Goal: Information Seeking & Learning: Learn about a topic

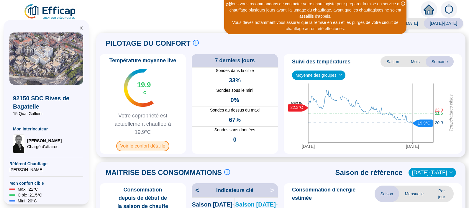
click at [141, 144] on span "Voir le confort détaillé" at bounding box center [142, 146] width 53 height 11
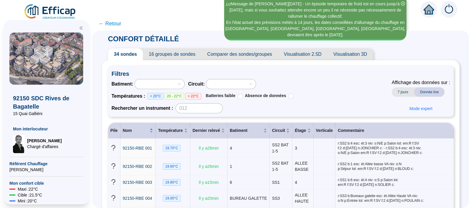
click at [326, 90] on div "Batiment : Circuit : Températures : < 20°C 20 - 22°C > 22°C Batteries faible Ab…" at bounding box center [280, 96] width 338 height 34
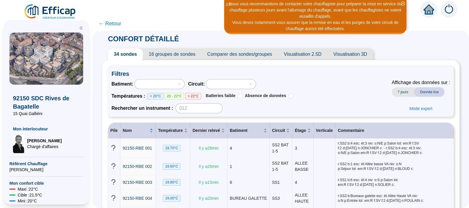
click at [313, 97] on div "Batiment : Circuit : Températures : < 20°C 20 - 22°C > 22°C Batteries faible Ab…" at bounding box center [280, 96] width 338 height 34
click at [320, 100] on div "Batiment : Circuit : Températures : < 20°C 20 - 22°C > 22°C Batteries faible Ab…" at bounding box center [280, 96] width 338 height 34
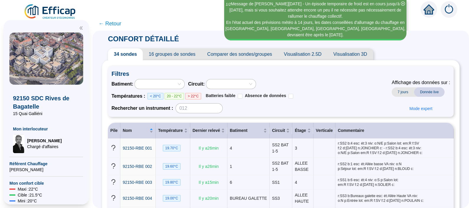
click at [325, 95] on div "Batiment : Circuit : Températures : < 20°C 20 - 22°C > 22°C Batteries faible Ab…" at bounding box center [280, 96] width 338 height 34
click at [313, 113] on div "Batiment : Circuit : Températures : < 20°C 20 - 22°C > 22°C Batteries faible Ab…" at bounding box center [280, 96] width 338 height 34
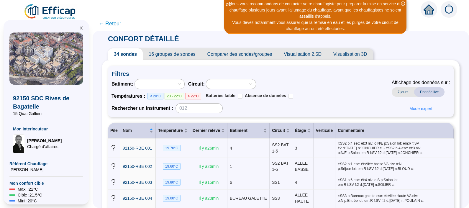
click at [117, 24] on span "← Retour" at bounding box center [109, 23] width 23 height 8
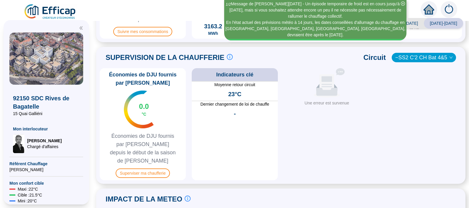
scroll to position [257, 0]
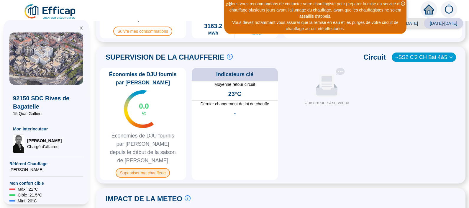
click at [155, 168] on span "Superviser ma chaufferie" at bounding box center [143, 172] width 54 height 9
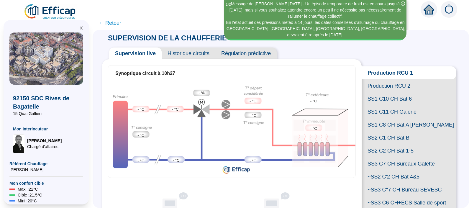
click at [427, 12] on icon "home" at bounding box center [428, 9] width 11 height 8
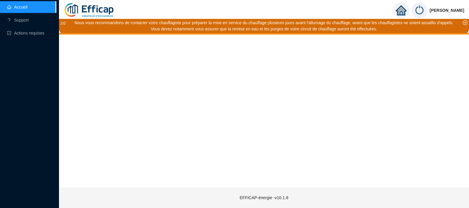
click at [465, 22] on icon "close-circle" at bounding box center [465, 22] width 5 height 5
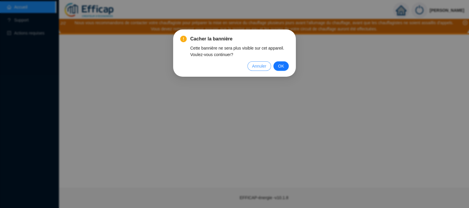
click at [266, 68] on span "Annuler" at bounding box center [259, 66] width 14 height 6
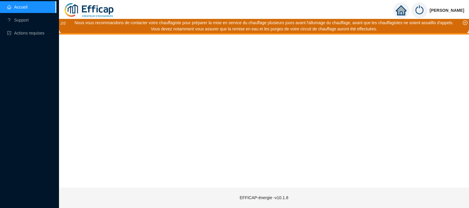
click at [27, 9] on link "Accueil" at bounding box center [17, 7] width 20 height 5
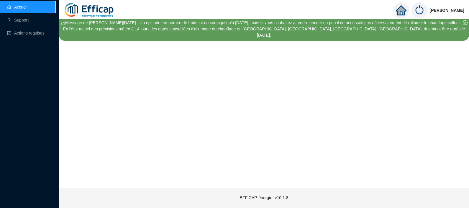
click at [103, 11] on img at bounding box center [89, 10] width 51 height 21
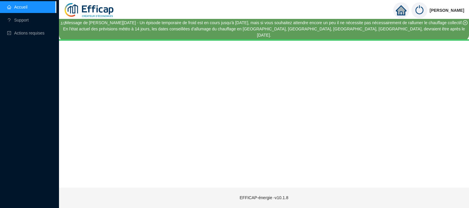
click at [80, 10] on img at bounding box center [89, 10] width 51 height 21
click at [405, 10] on icon "home" at bounding box center [400, 10] width 11 height 8
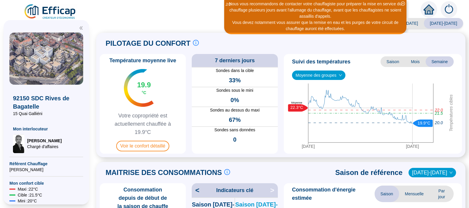
click at [299, 41] on div "PILOTAGE DU CONFORT Le pilotage du confort est fondamental pour le confort de t…" at bounding box center [281, 43] width 362 height 14
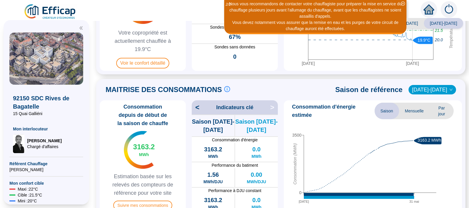
scroll to position [144, 0]
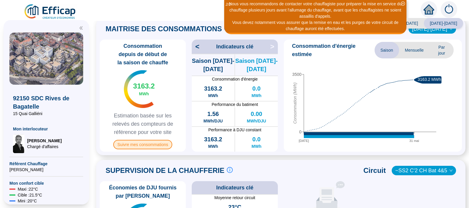
click at [152, 144] on span "Suivre mes consommations" at bounding box center [142, 144] width 59 height 9
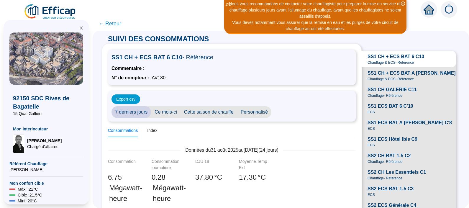
click at [215, 111] on span "Cette saison de chauffe" at bounding box center [208, 112] width 57 height 12
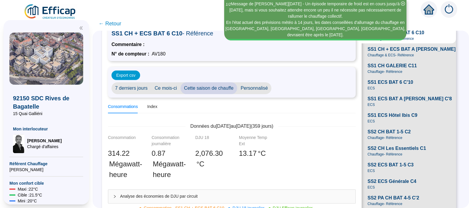
scroll to position [35, 0]
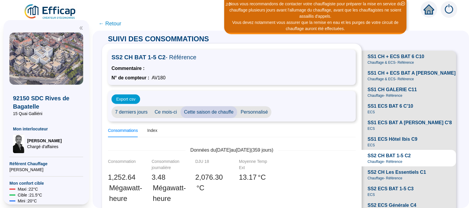
click at [321, 62] on div "SS2 CH BAT 1-5 C2 - Référence Commentaire : N° de compteur : AV180" at bounding box center [232, 67] width 248 height 35
